Goal: Transaction & Acquisition: Book appointment/travel/reservation

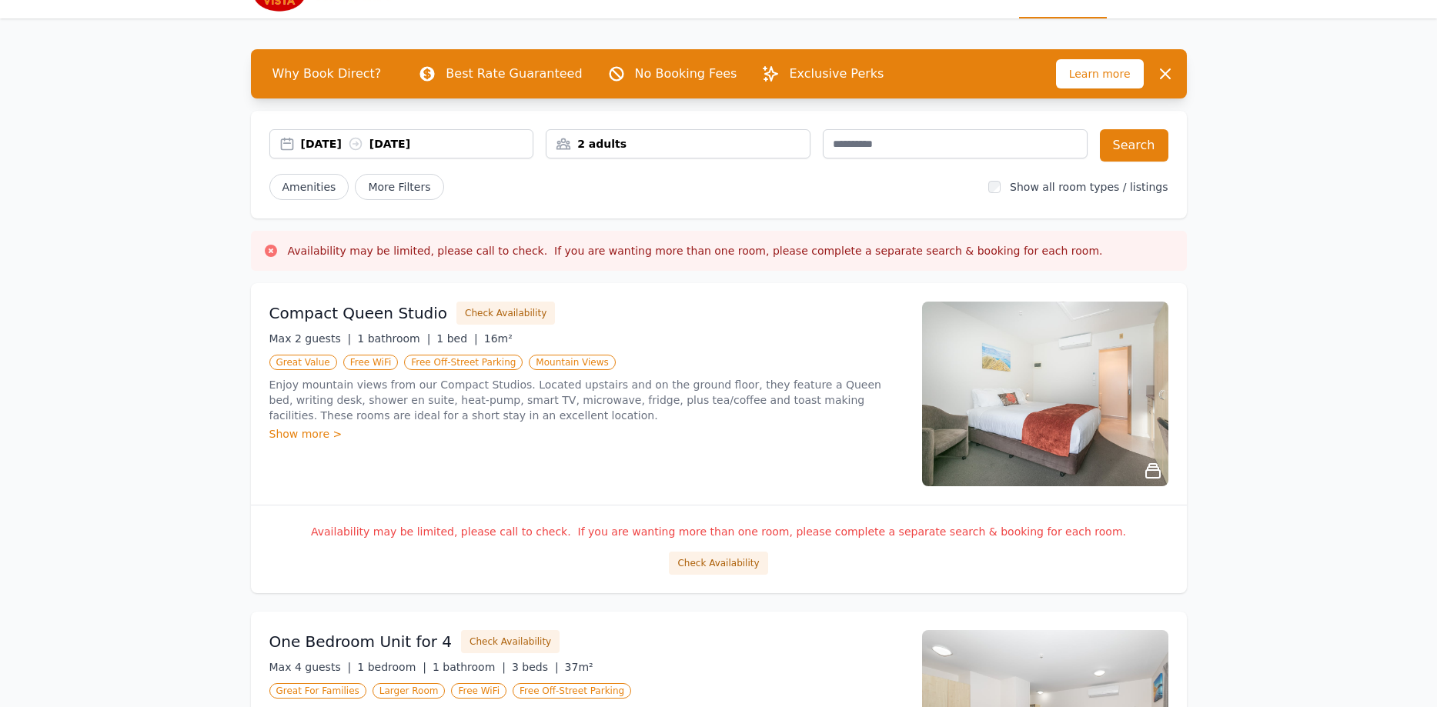
click at [365, 140] on div "[DATE] [DATE]" at bounding box center [417, 143] width 232 height 15
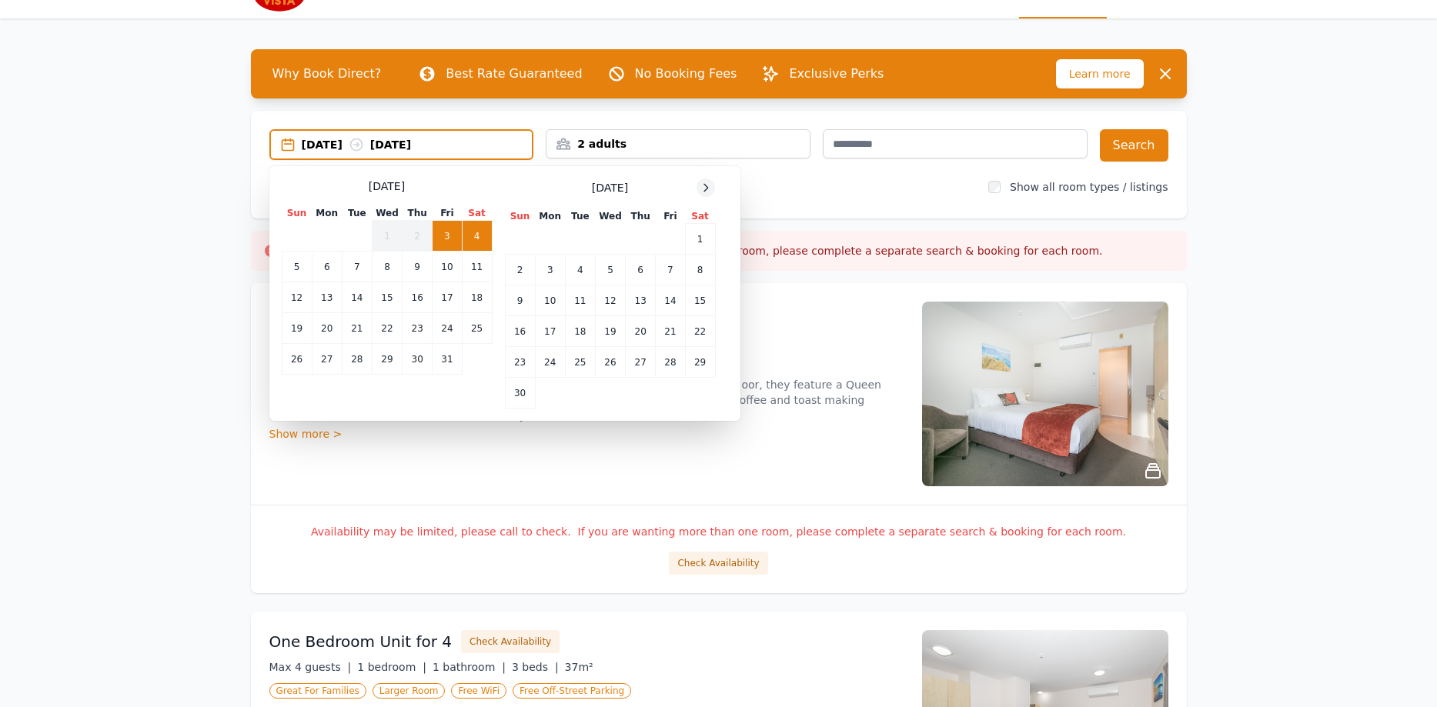
click at [704, 190] on icon at bounding box center [706, 188] width 12 height 12
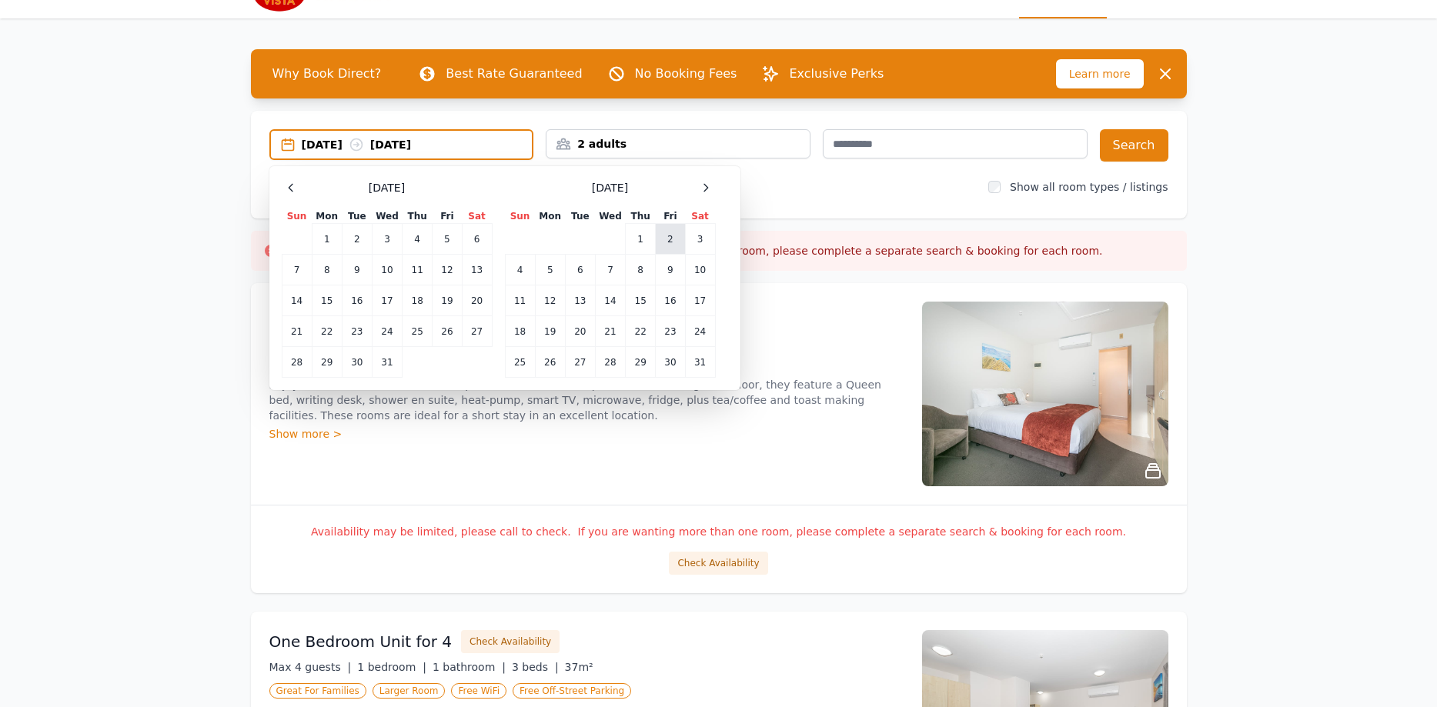
click at [670, 242] on td "2" at bounding box center [670, 239] width 29 height 31
click at [536, 269] on td "5" at bounding box center [550, 270] width 30 height 31
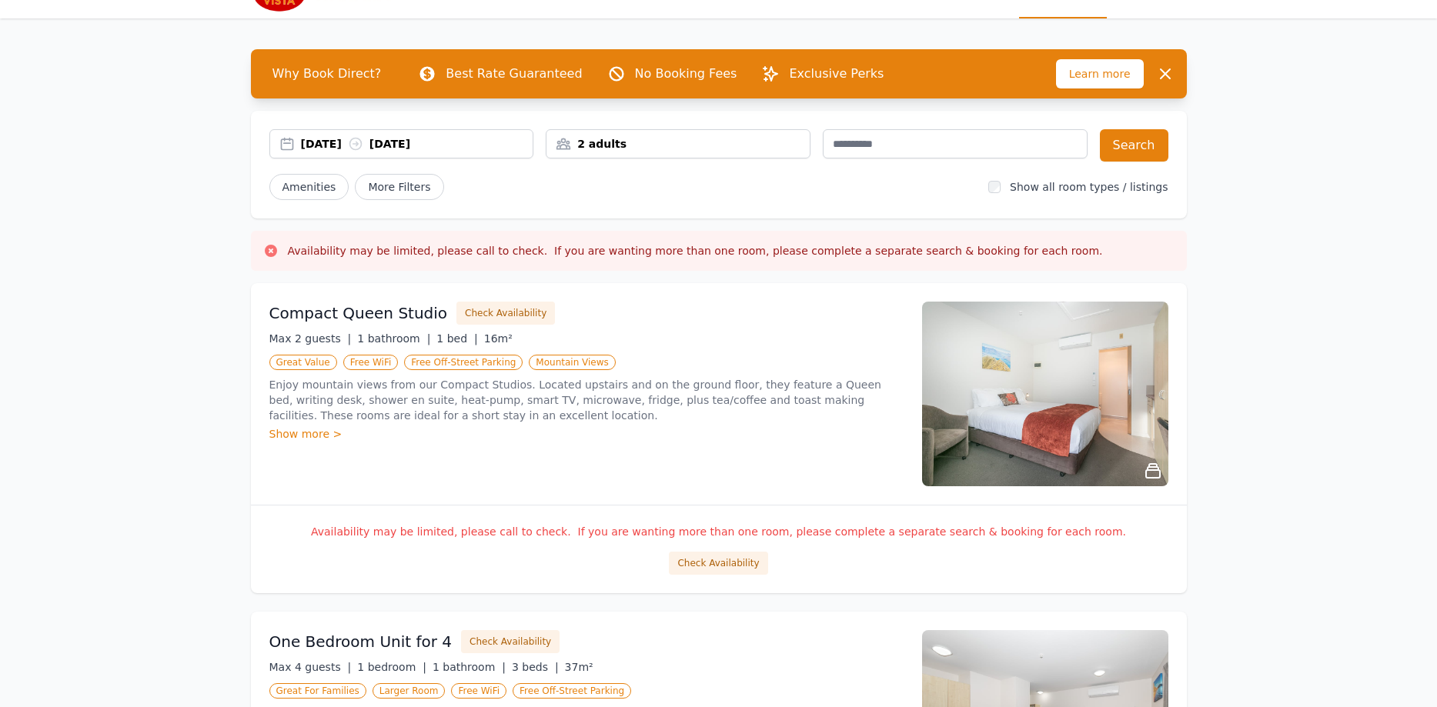
click at [366, 144] on div "[DATE] [DATE]" at bounding box center [417, 143] width 232 height 15
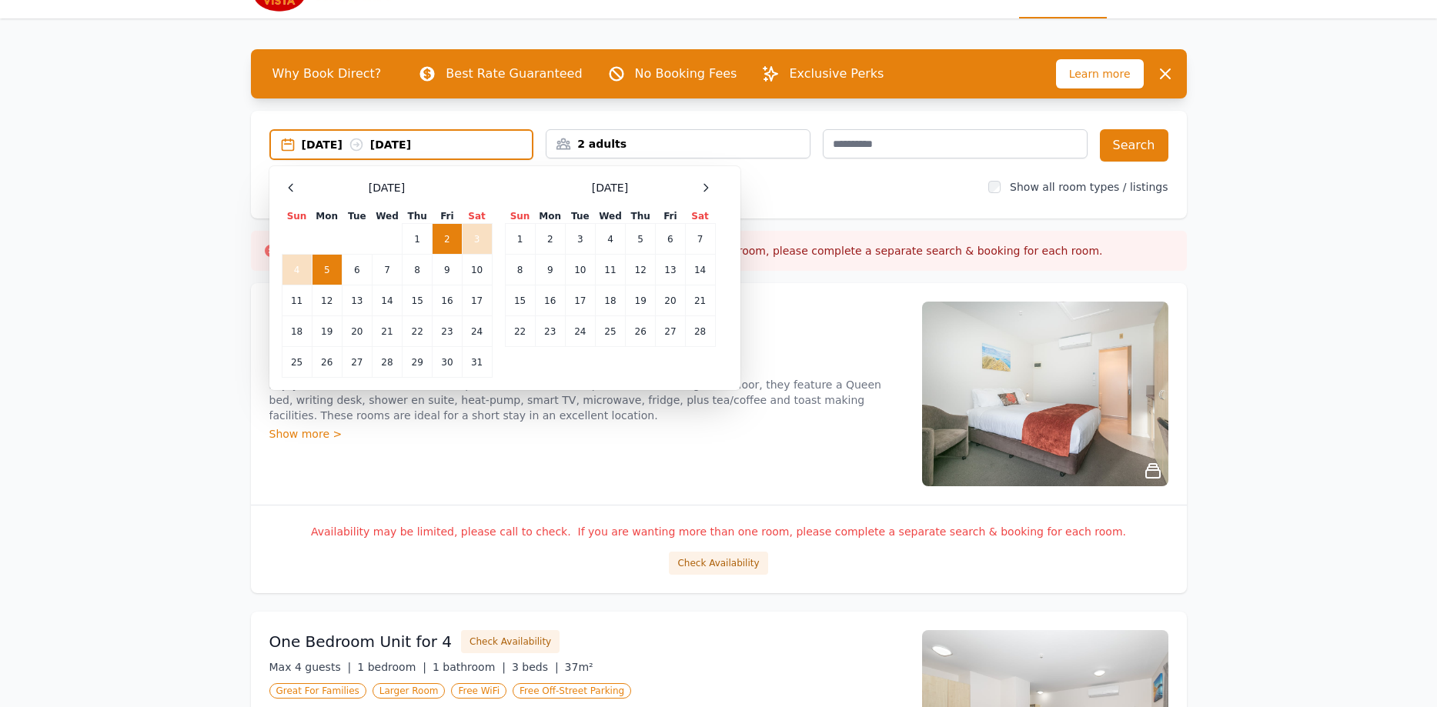
click at [453, 237] on td "2" at bounding box center [447, 239] width 29 height 31
click at [297, 268] on td "4" at bounding box center [297, 270] width 30 height 31
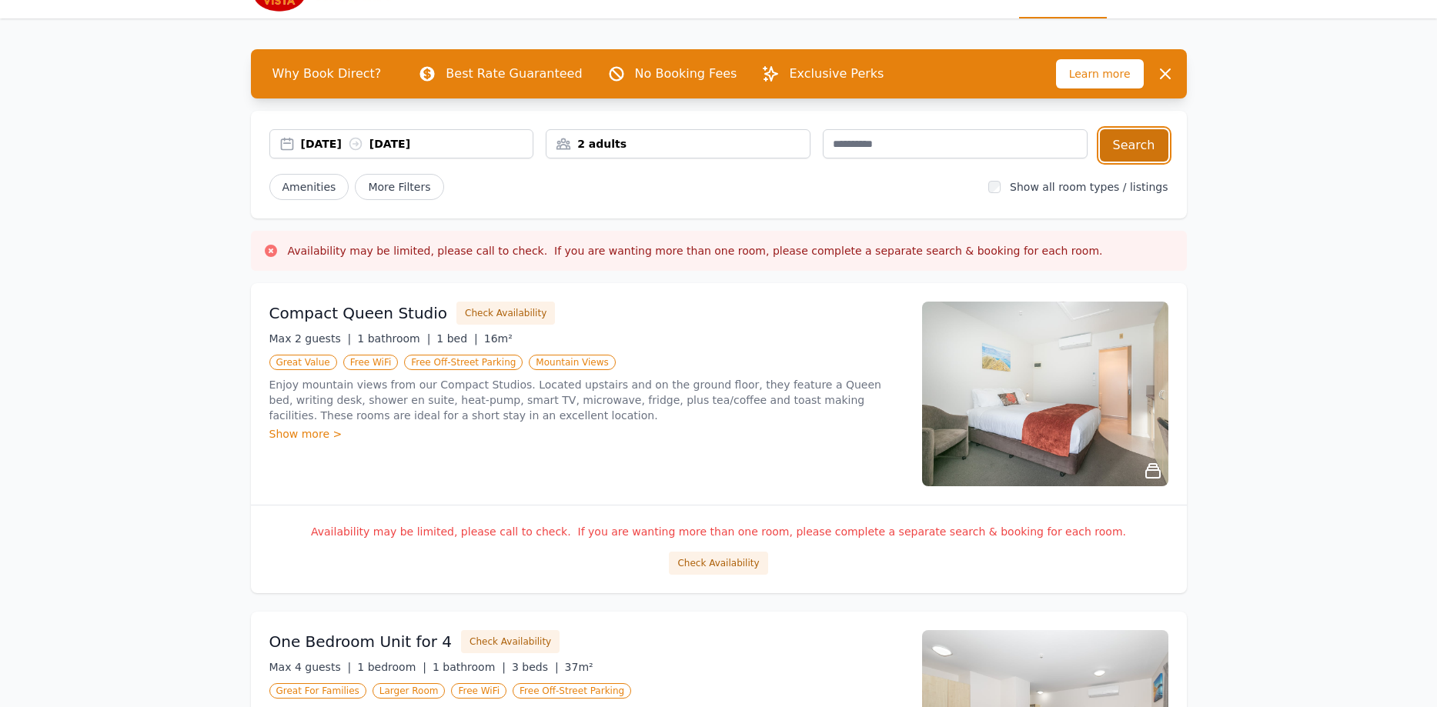
click at [1142, 149] on button "Search" at bounding box center [1134, 145] width 69 height 32
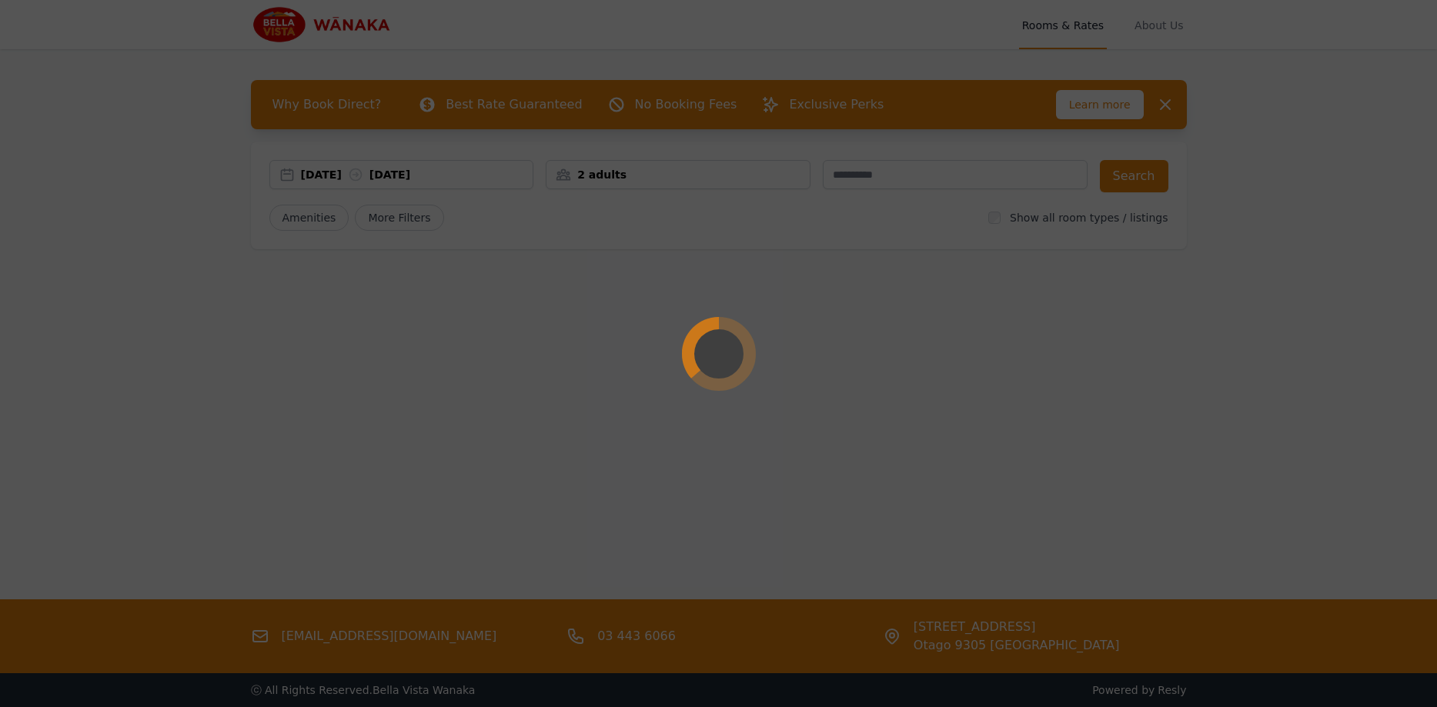
click at [1279, 278] on div at bounding box center [718, 353] width 1437 height 707
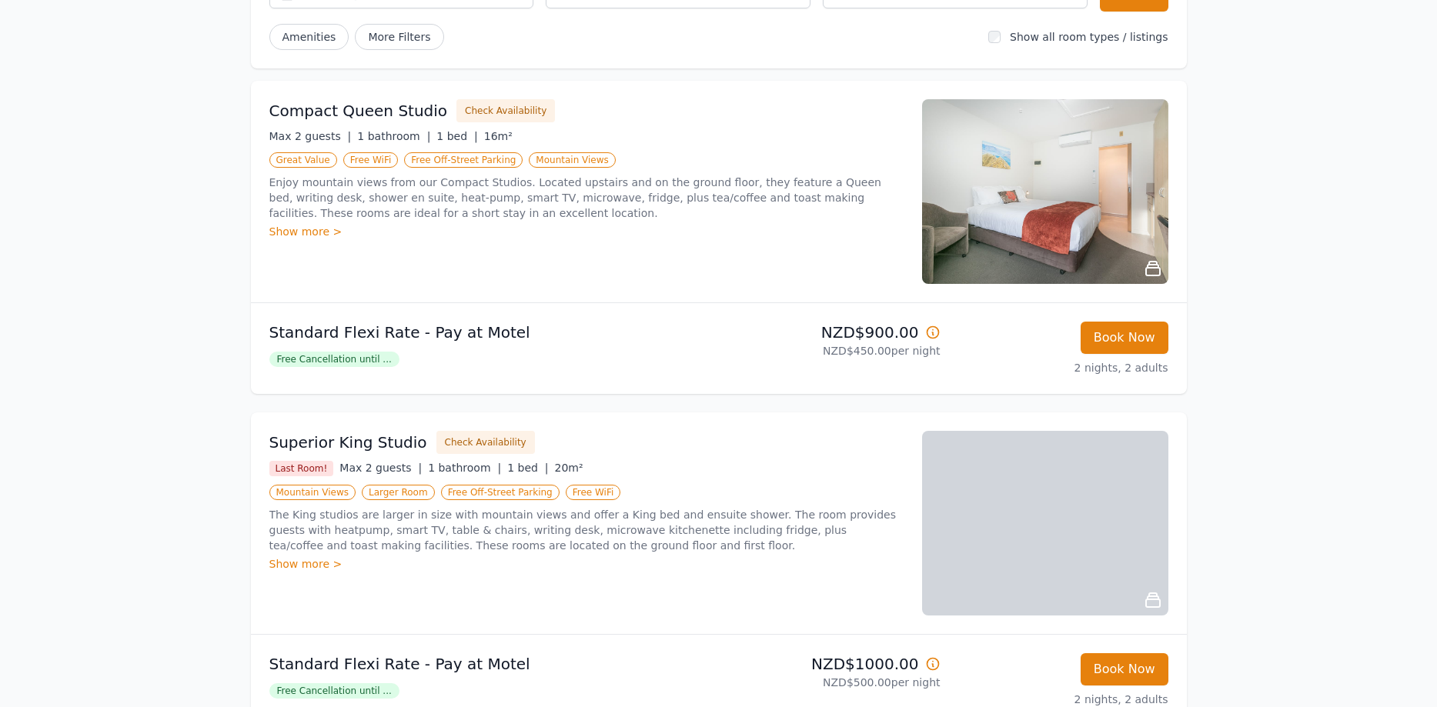
scroll to position [198, 0]
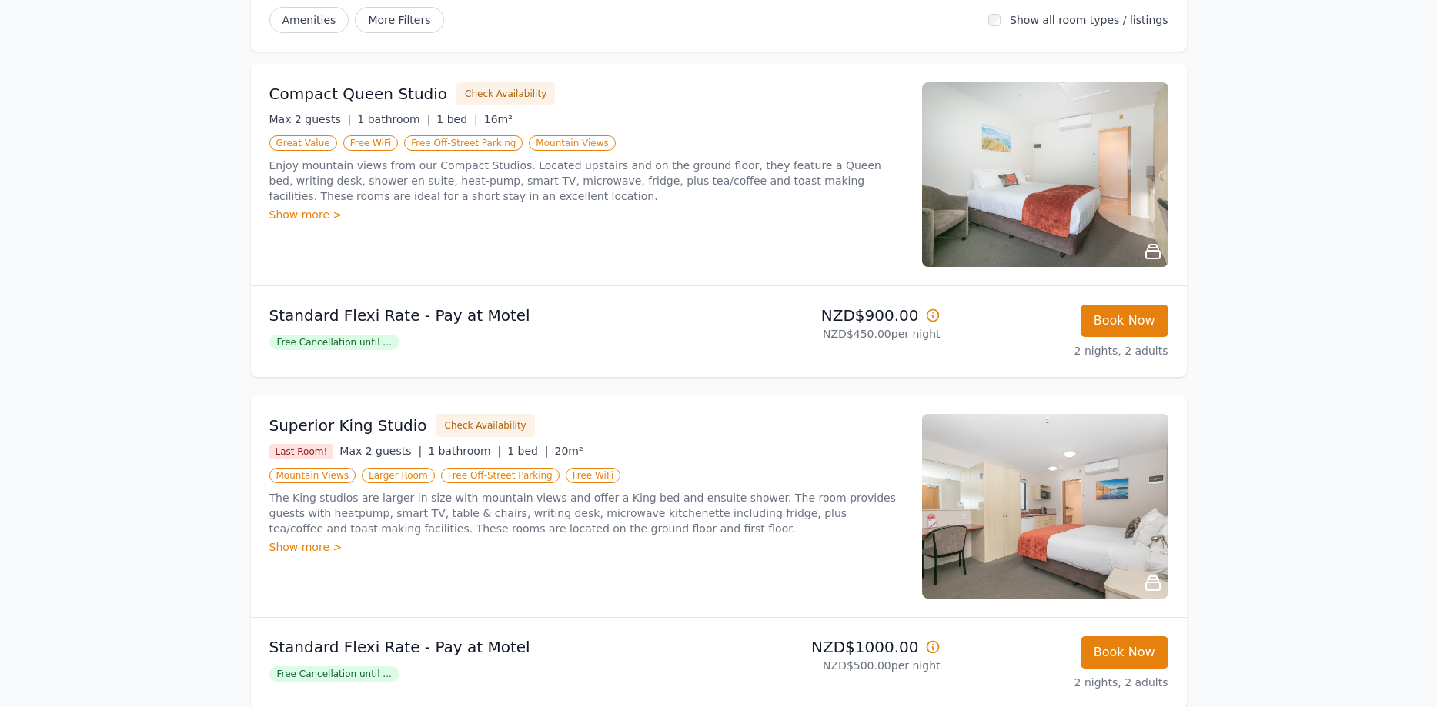
click at [1273, 276] on div "Open main menu Rooms & Rates About Us Why Book Direct? Best Rate Guaranteed No …" at bounding box center [718, 356] width 1437 height 1108
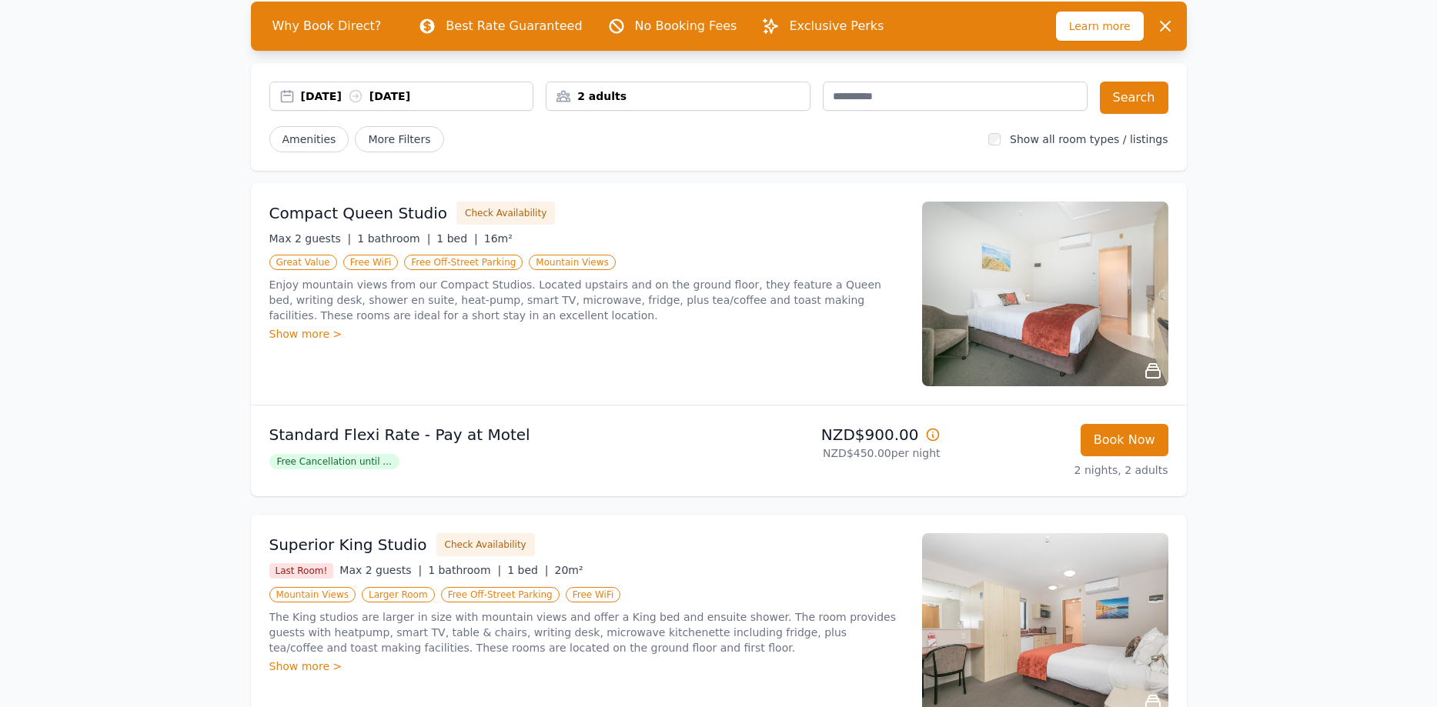
scroll to position [0, 0]
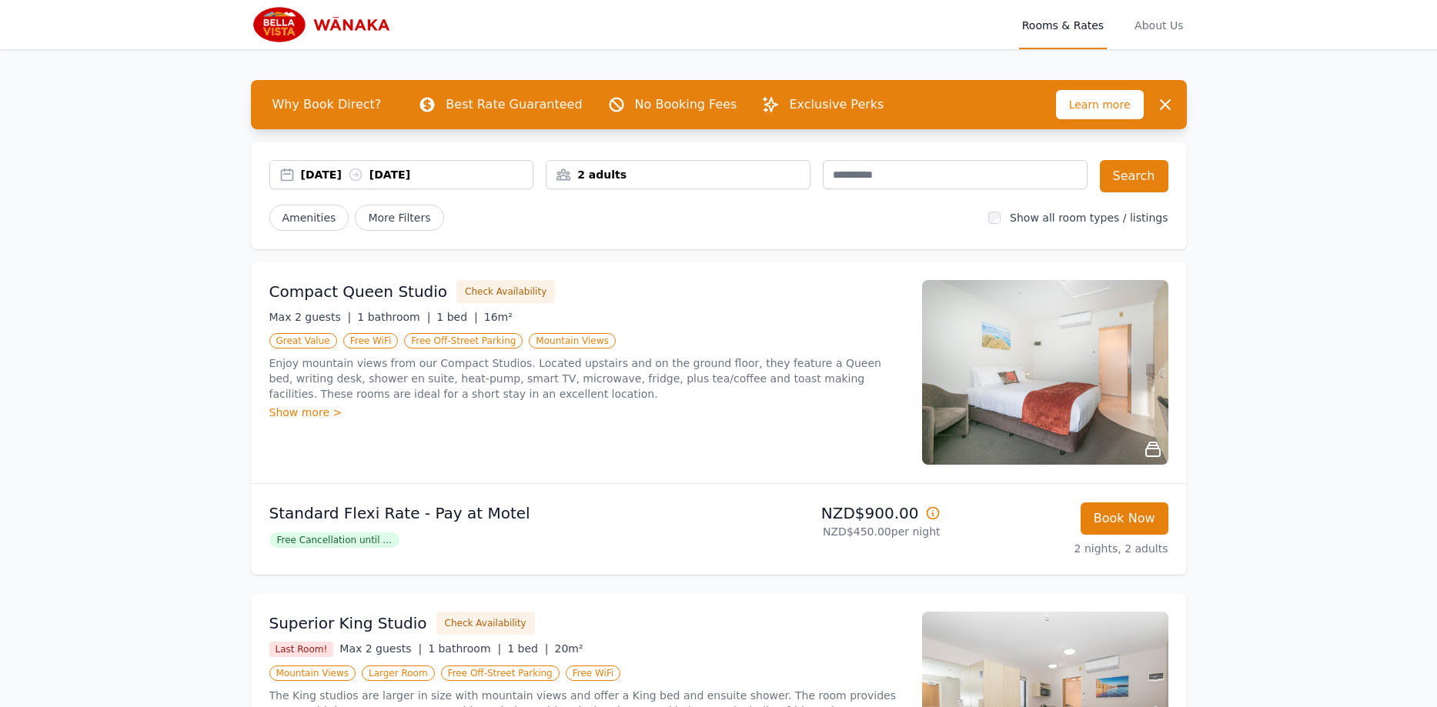
click at [1276, 276] on div "Open main menu Rooms & Rates About Us Why Book Direct? Best Rate Guaranteed No …" at bounding box center [718, 554] width 1437 height 1108
